Goal: Navigation & Orientation: Find specific page/section

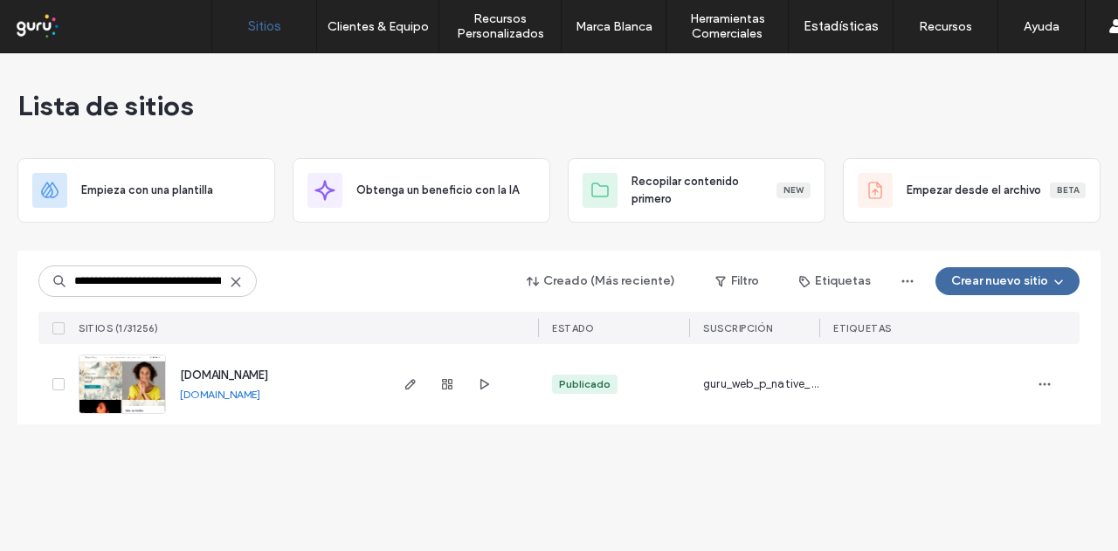
scroll to position [0, 73]
type input "**********"
click at [414, 383] on icon "button" at bounding box center [411, 384] width 14 height 14
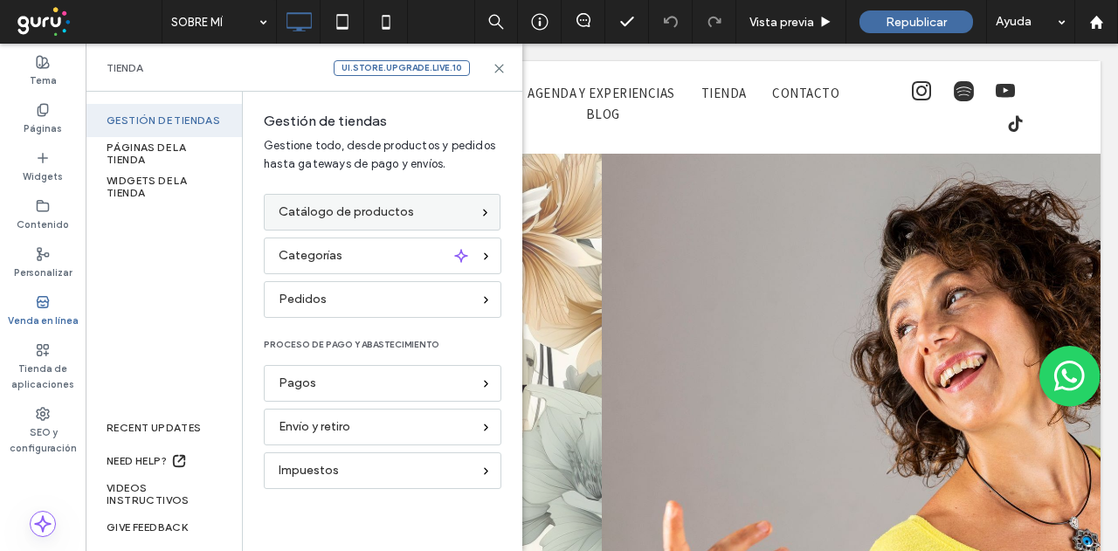
click at [321, 198] on div "Catálogo de productos" at bounding box center [382, 212] width 237 height 37
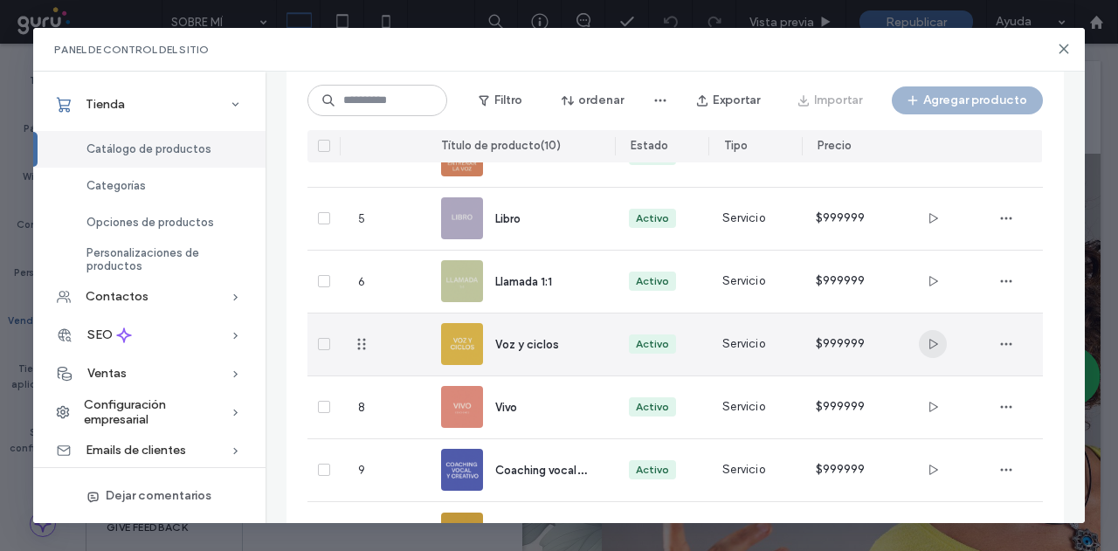
scroll to position [430, 0]
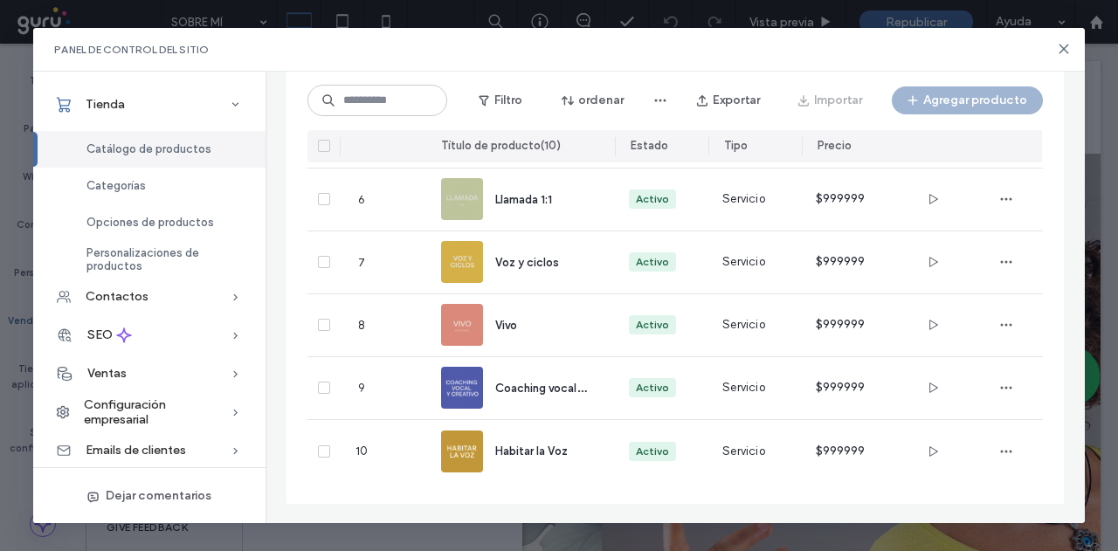
drag, startPoint x: 1058, startPoint y: 47, endPoint x: 631, endPoint y: 85, distance: 428.8
click at [1050, 52] on div "Panel de control del sitio" at bounding box center [558, 50] width 1051 height 44
click at [1059, 55] on icon at bounding box center [1064, 49] width 14 height 14
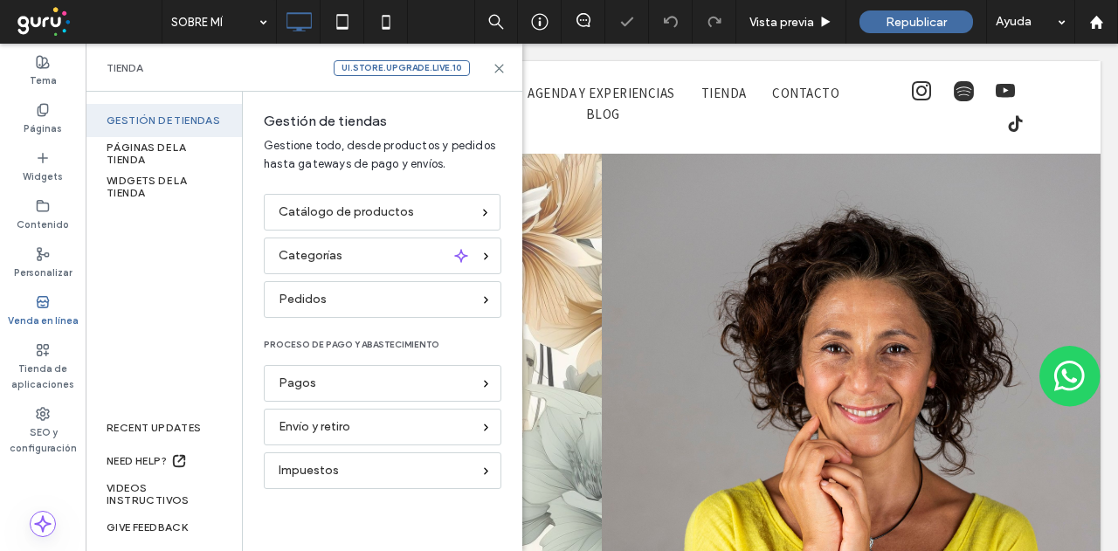
scroll to position [0, 0]
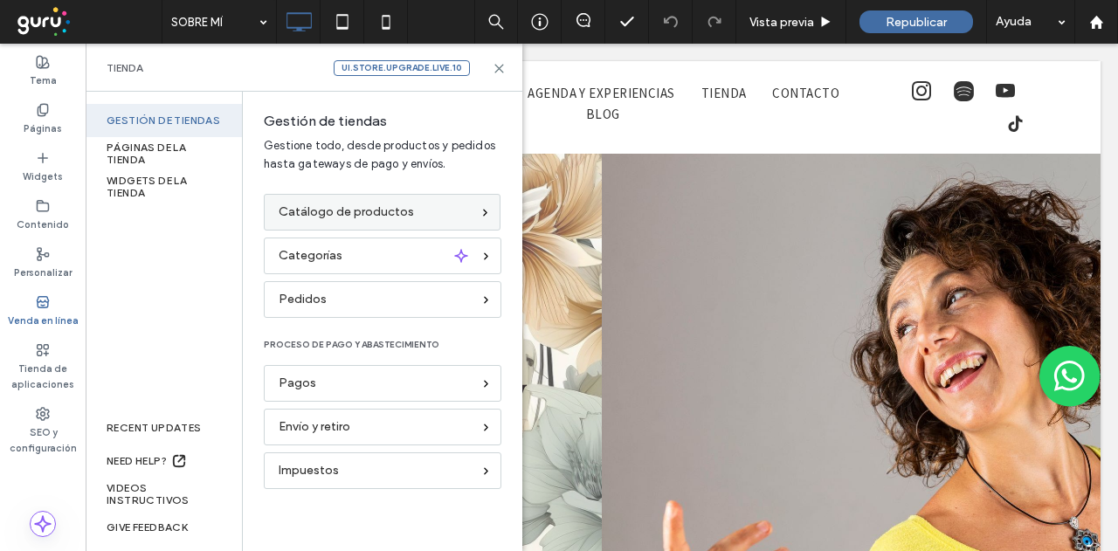
click at [351, 209] on span "Catálogo de productos" at bounding box center [346, 212] width 135 height 19
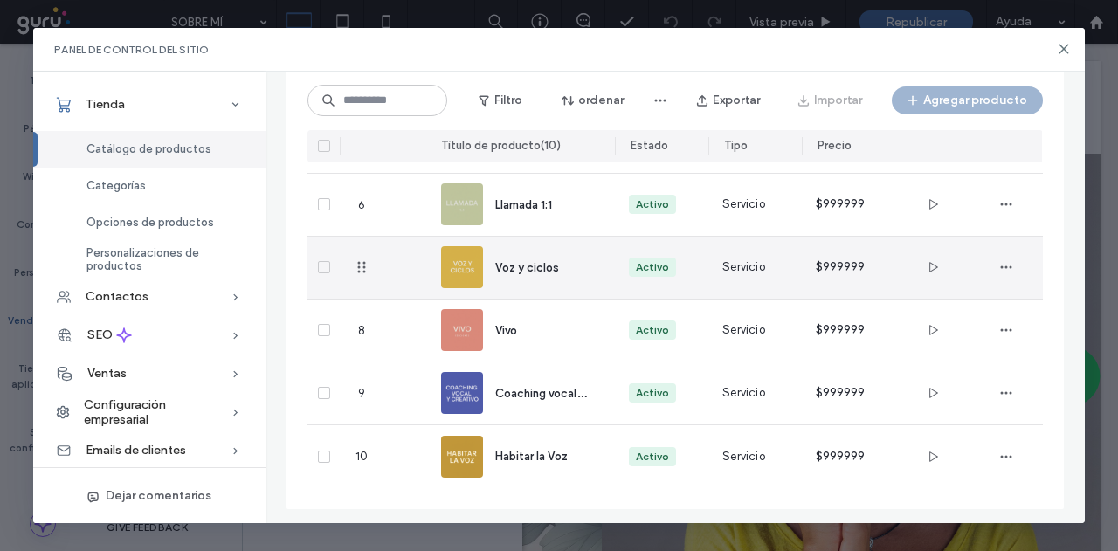
scroll to position [430, 0]
